Goal: Task Accomplishment & Management: Complete application form

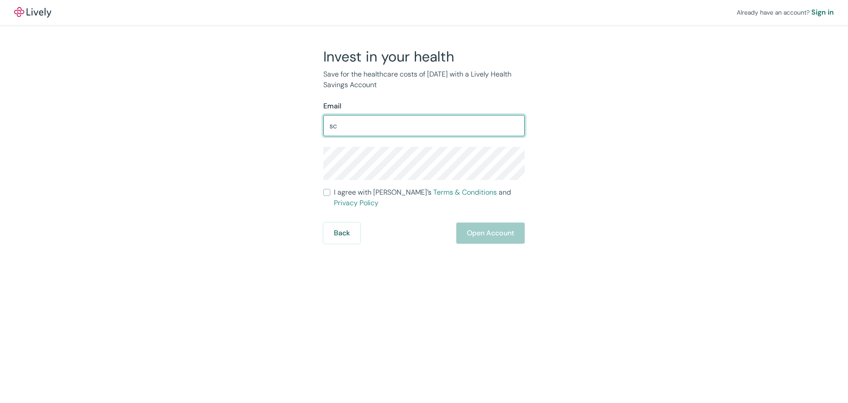
type input "s"
type input "[EMAIL_ADDRESS][DOMAIN_NAME]"
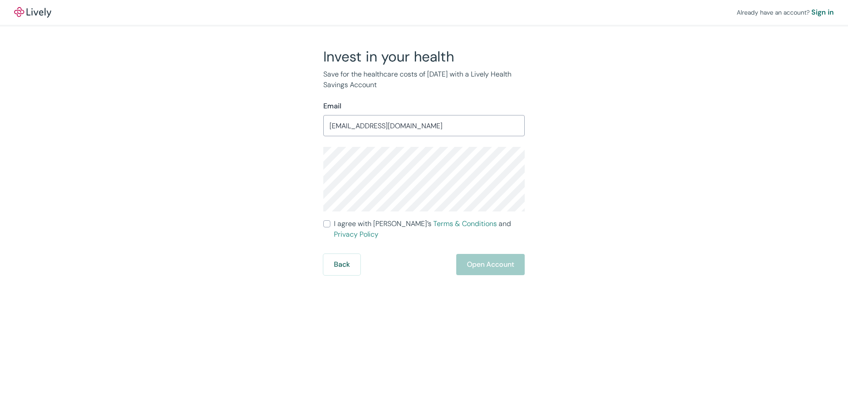
click at [327, 224] on input "I agree with Lively’s Terms & Conditions and Privacy Policy" at bounding box center [326, 223] width 7 height 7
checkbox input "true"
click at [259, 163] on div "Invest in your health Save for the healthcare costs of [DATE] with a Lively Hea…" at bounding box center [419, 161] width 424 height 227
click at [0, 402] on com-1password-button at bounding box center [0, 403] width 0 height 0
click at [478, 255] on button "Open Account" at bounding box center [490, 264] width 68 height 21
